Goal: Navigation & Orientation: Find specific page/section

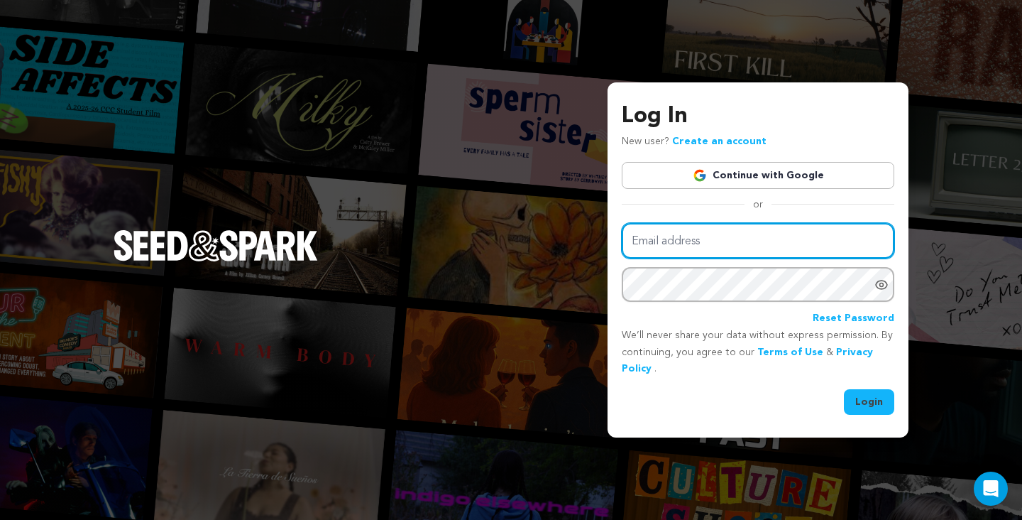
click at [707, 241] on input "Email address" at bounding box center [758, 241] width 273 height 36
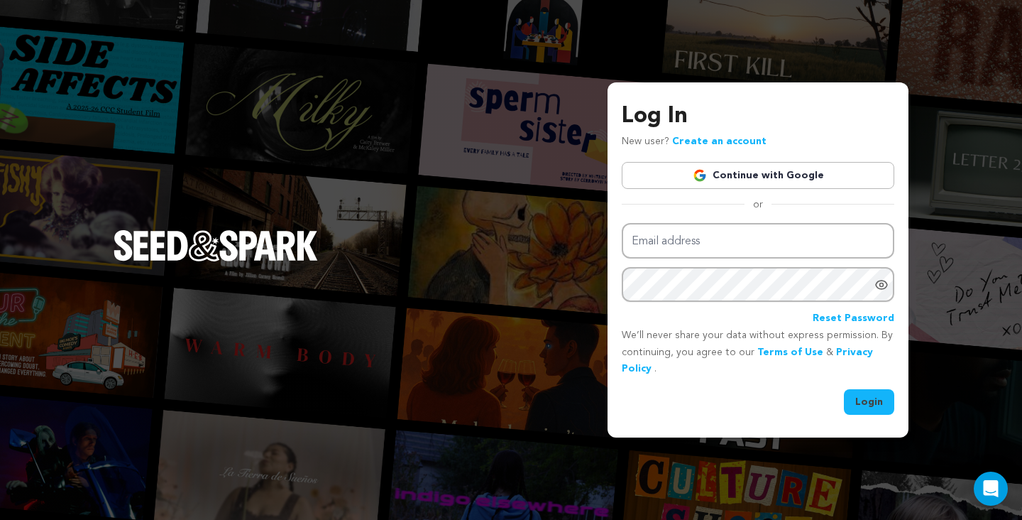
click at [725, 182] on link "Continue with Google" at bounding box center [758, 175] width 273 height 27
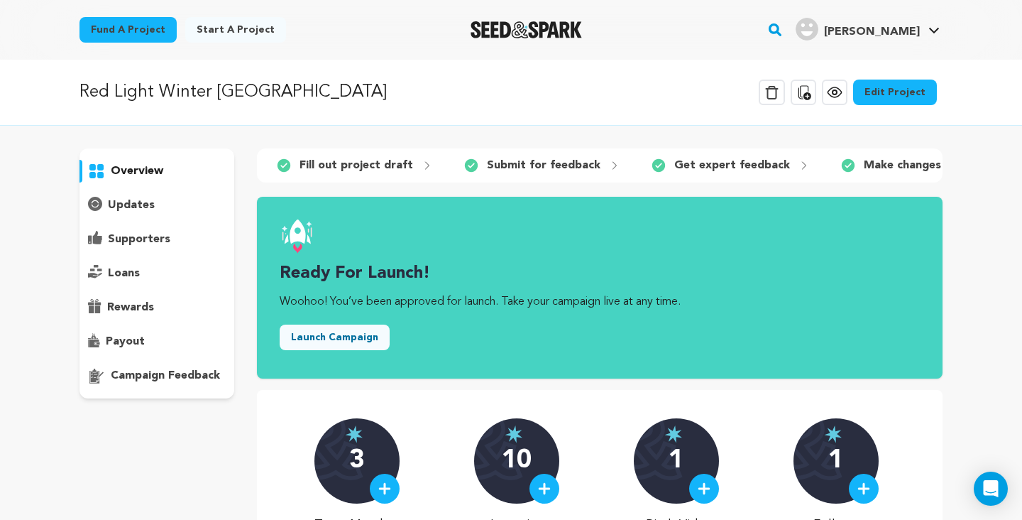
click at [334, 337] on button "Launch Campaign" at bounding box center [335, 337] width 110 height 26
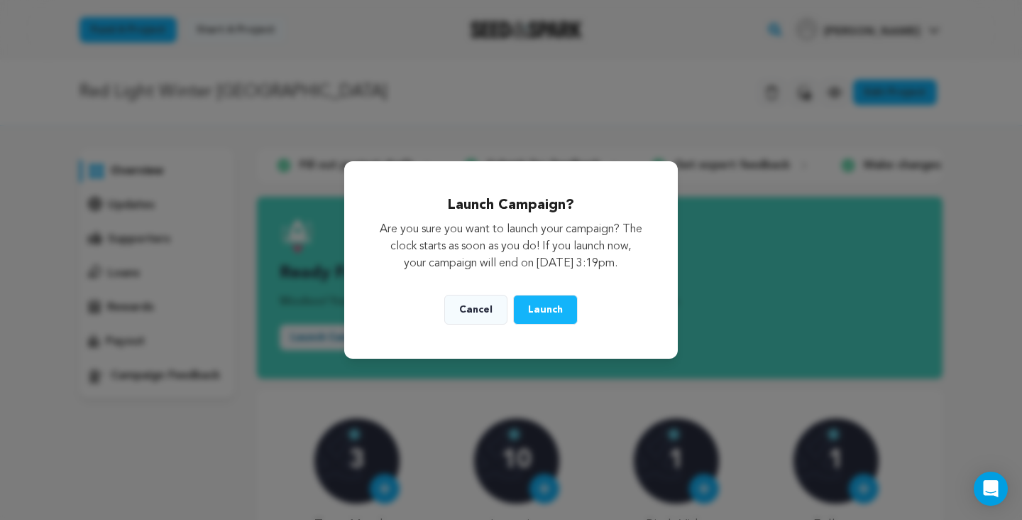
click at [466, 316] on button "Cancel" at bounding box center [475, 310] width 63 height 30
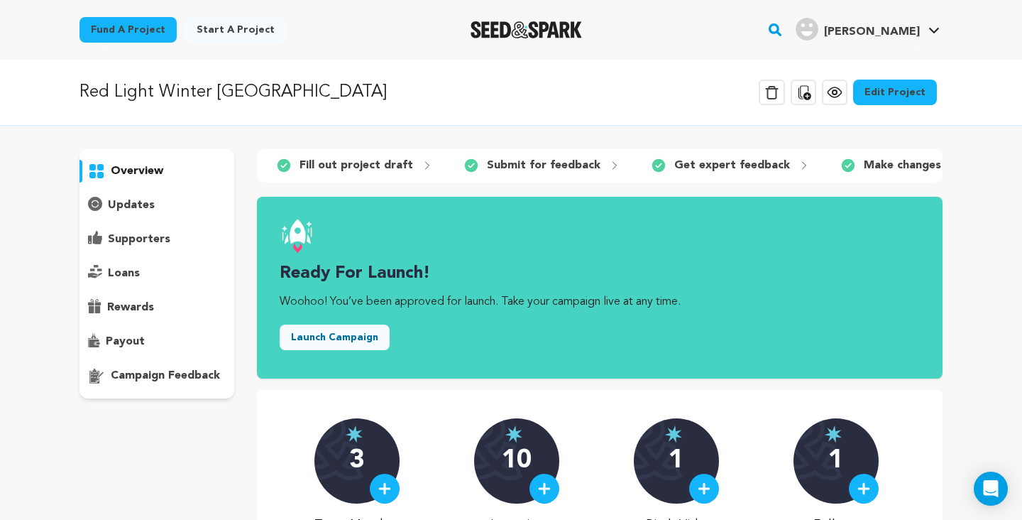
click at [843, 91] on icon at bounding box center [834, 92] width 17 height 17
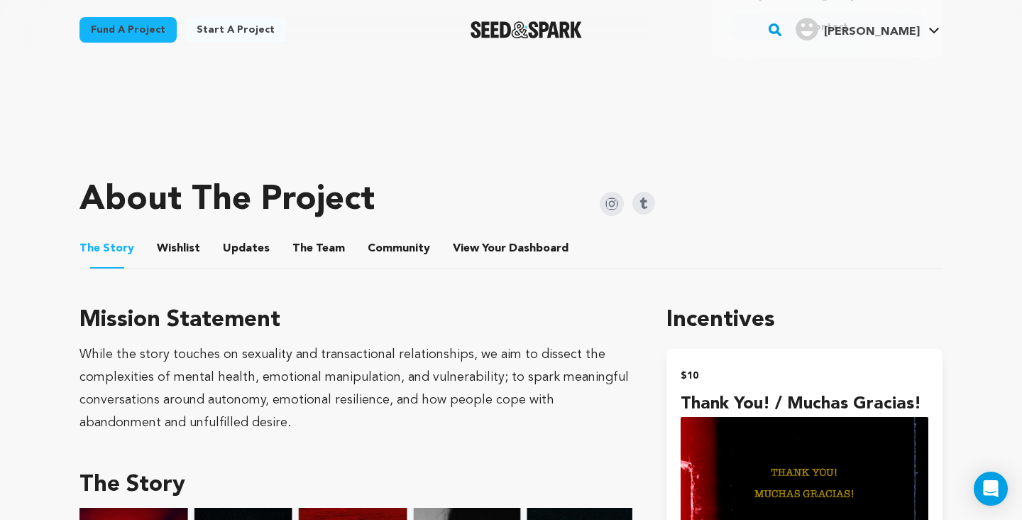
scroll to position [534, 0]
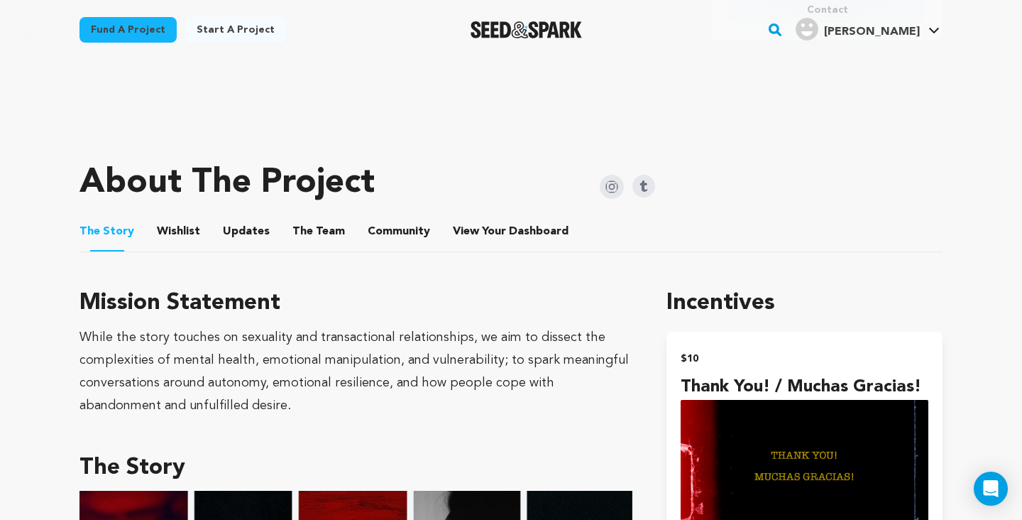
click at [176, 220] on button "Wishlist" at bounding box center [179, 234] width 34 height 34
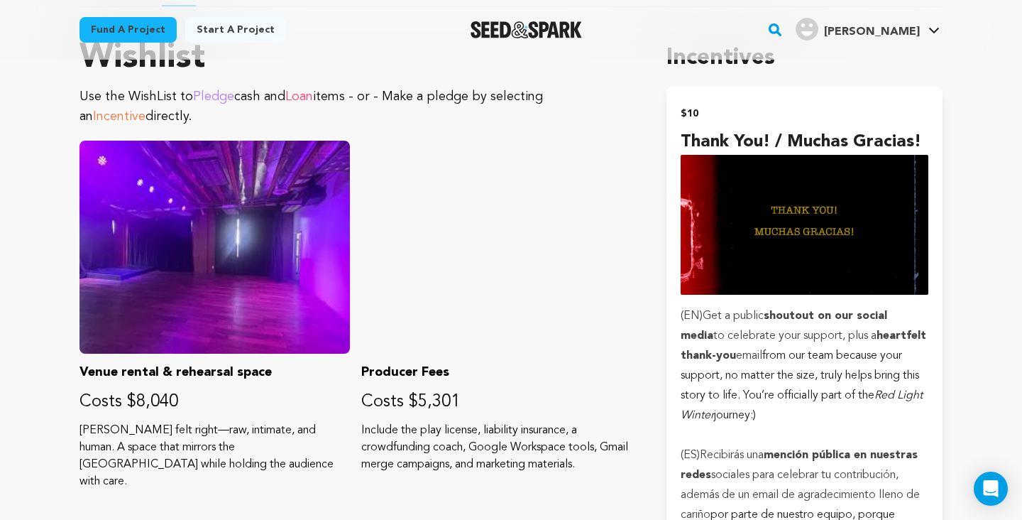
scroll to position [381, 0]
